Goal: Find specific page/section: Find specific page/section

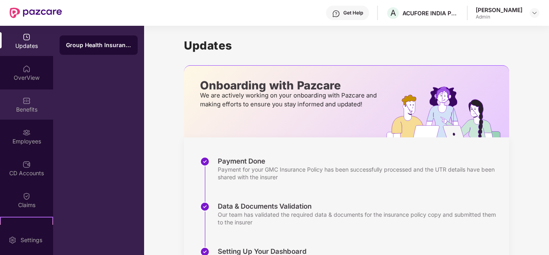
click at [25, 109] on div "Benefits" at bounding box center [26, 110] width 53 height 8
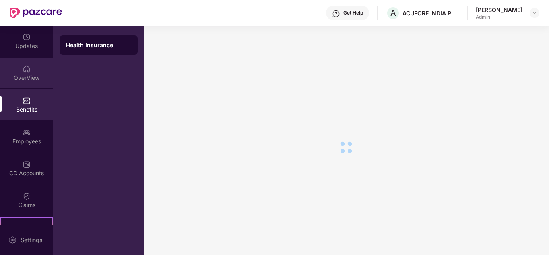
click at [21, 77] on div "OverView" at bounding box center [26, 78] width 53 height 8
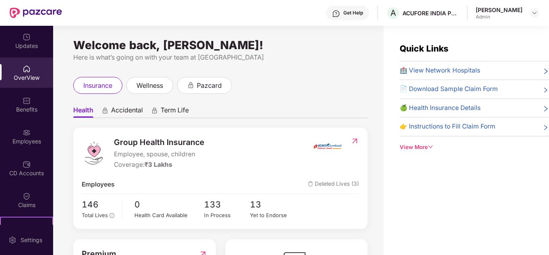
click at [29, 48] on div "Updates" at bounding box center [26, 46] width 53 height 8
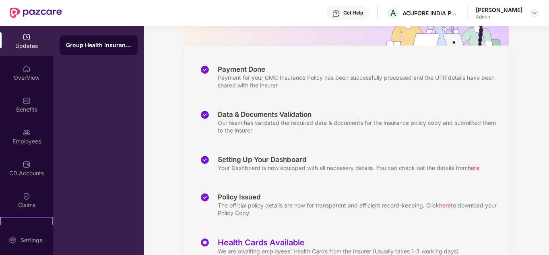
scroll to position [128, 0]
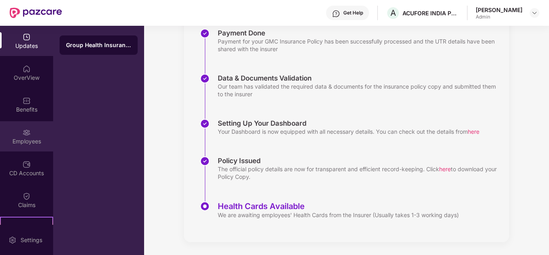
click at [27, 131] on img at bounding box center [27, 133] width 8 height 8
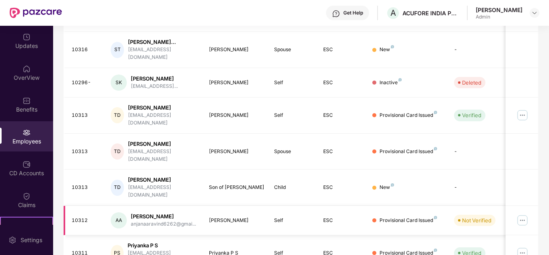
scroll to position [254, 0]
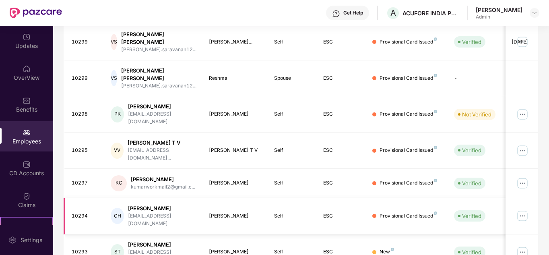
scroll to position [247, 0]
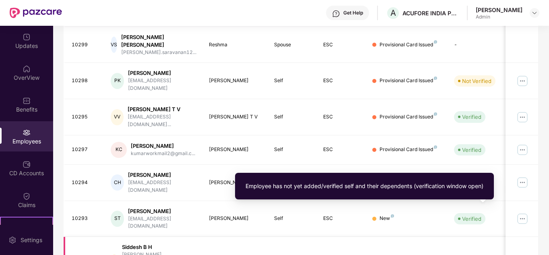
drag, startPoint x: 464, startPoint y: 211, endPoint x: 493, endPoint y: 212, distance: 29.4
drag, startPoint x: 494, startPoint y: 211, endPoint x: 458, endPoint y: 211, distance: 35.9
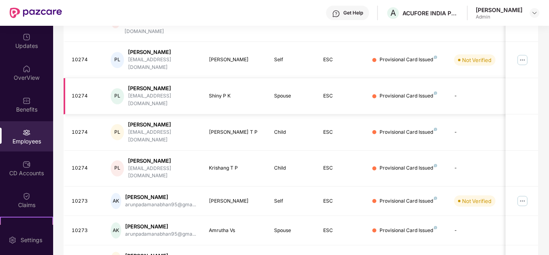
scroll to position [240, 0]
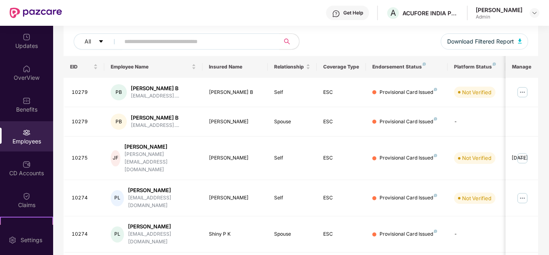
scroll to position [200, 0]
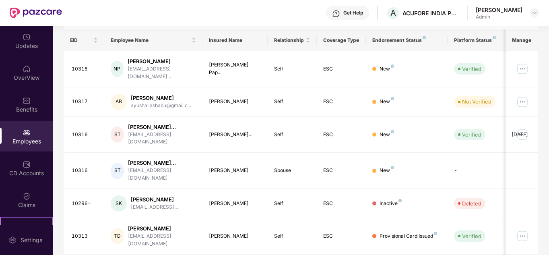
scroll to position [254, 0]
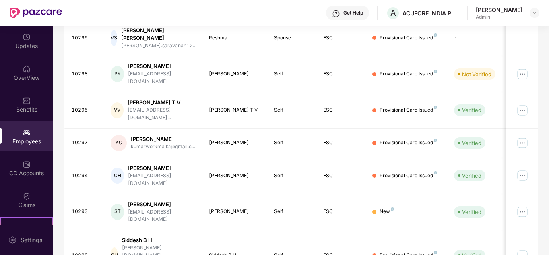
scroll to position [247, 0]
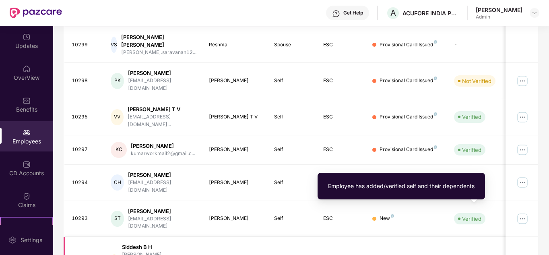
drag, startPoint x: 460, startPoint y: 211, endPoint x: 491, endPoint y: 211, distance: 31.4
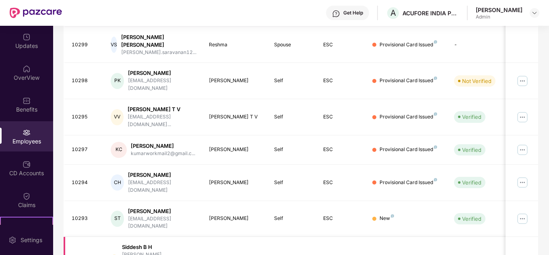
drag, startPoint x: 150, startPoint y: 178, endPoint x: 177, endPoint y: 180, distance: 27.0
click at [177, 207] on div "[PERSON_NAME]" at bounding box center [162, 211] width 68 height 8
click at [190, 207] on div "ST [PERSON_NAME] Thirthappa [EMAIL_ADDRESS][DOMAIN_NAME]" at bounding box center [153, 218] width 85 height 23
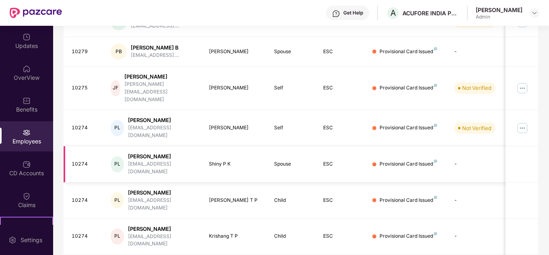
scroll to position [240, 0]
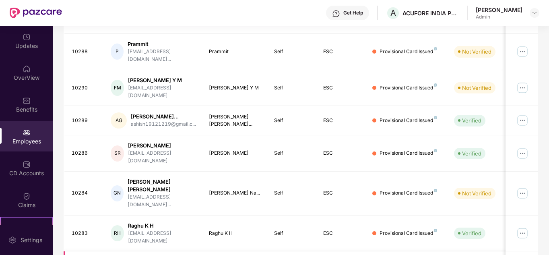
scroll to position [247, 0]
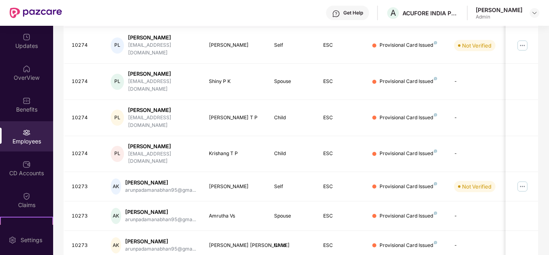
scroll to position [240, 0]
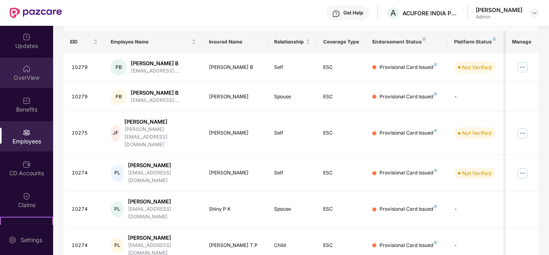
click at [28, 74] on div "OverView" at bounding box center [26, 78] width 53 height 8
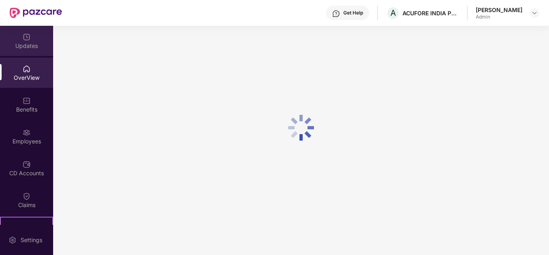
scroll to position [26, 0]
click at [29, 48] on div "Updates" at bounding box center [26, 46] width 53 height 8
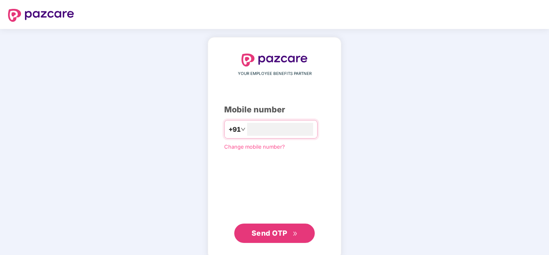
type input "**********"
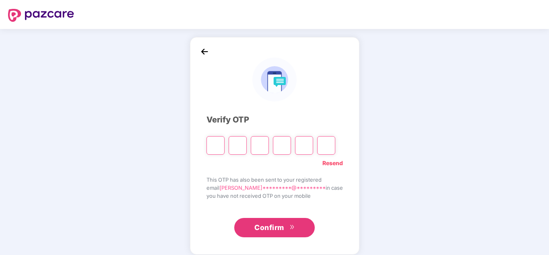
type input "*"
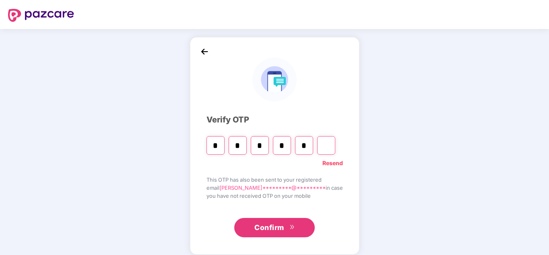
type input "*"
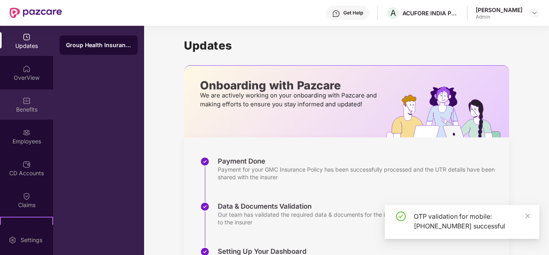
click at [23, 108] on div "Benefits" at bounding box center [26, 110] width 53 height 8
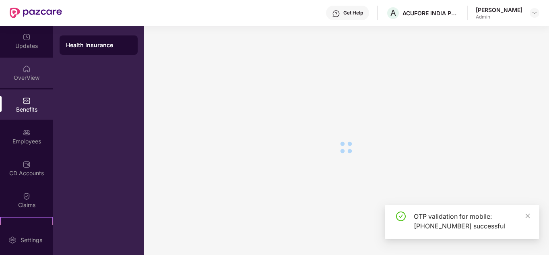
click at [31, 77] on div "OverView" at bounding box center [26, 78] width 53 height 8
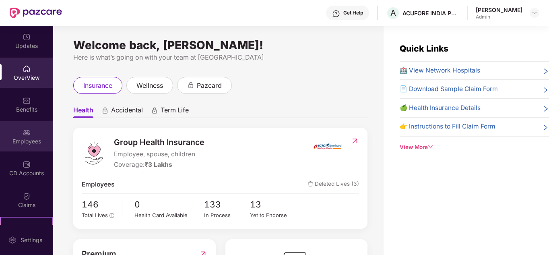
click at [23, 139] on div "Employees" at bounding box center [26, 141] width 53 height 8
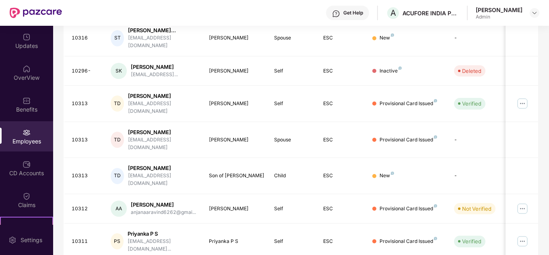
scroll to position [254, 0]
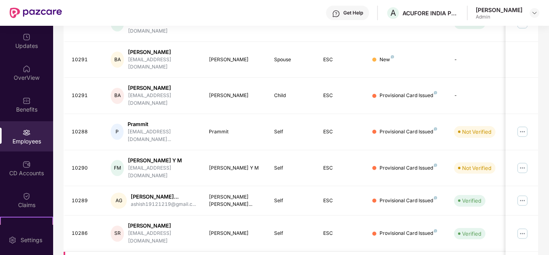
scroll to position [247, 0]
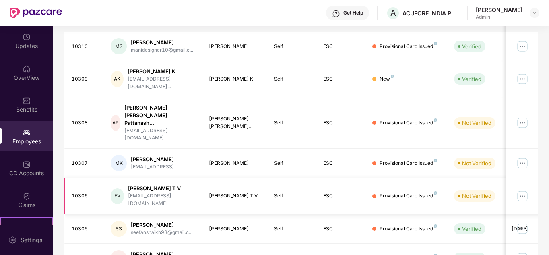
scroll to position [126, 0]
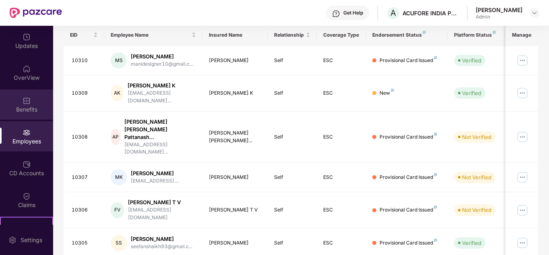
click at [28, 102] on img at bounding box center [27, 101] width 8 height 8
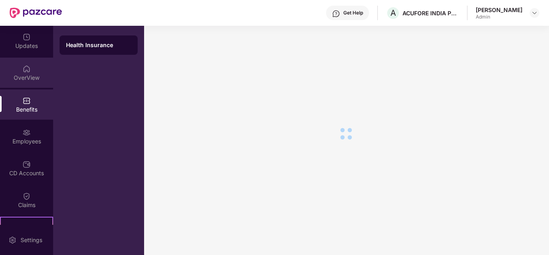
click at [23, 61] on div "OverView" at bounding box center [26, 73] width 53 height 30
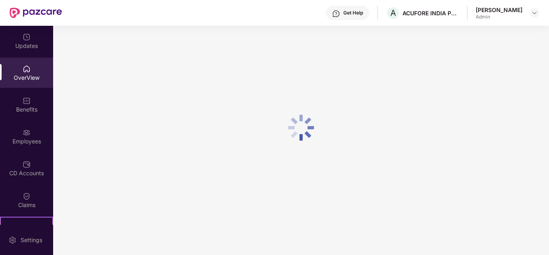
click at [23, 41] on img at bounding box center [27, 37] width 8 height 8
